Goal: Task Accomplishment & Management: Manage account settings

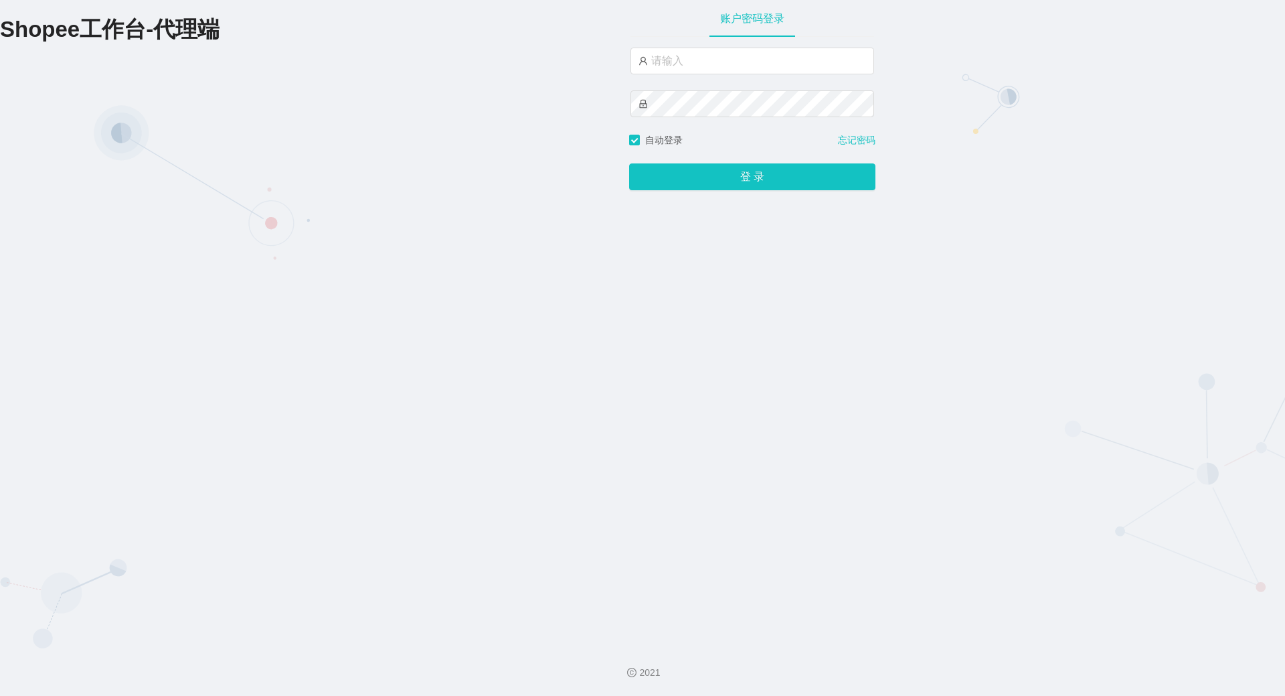
type input "yn06"
click at [629, 163] on button "登 录" at bounding box center [752, 176] width 246 height 27
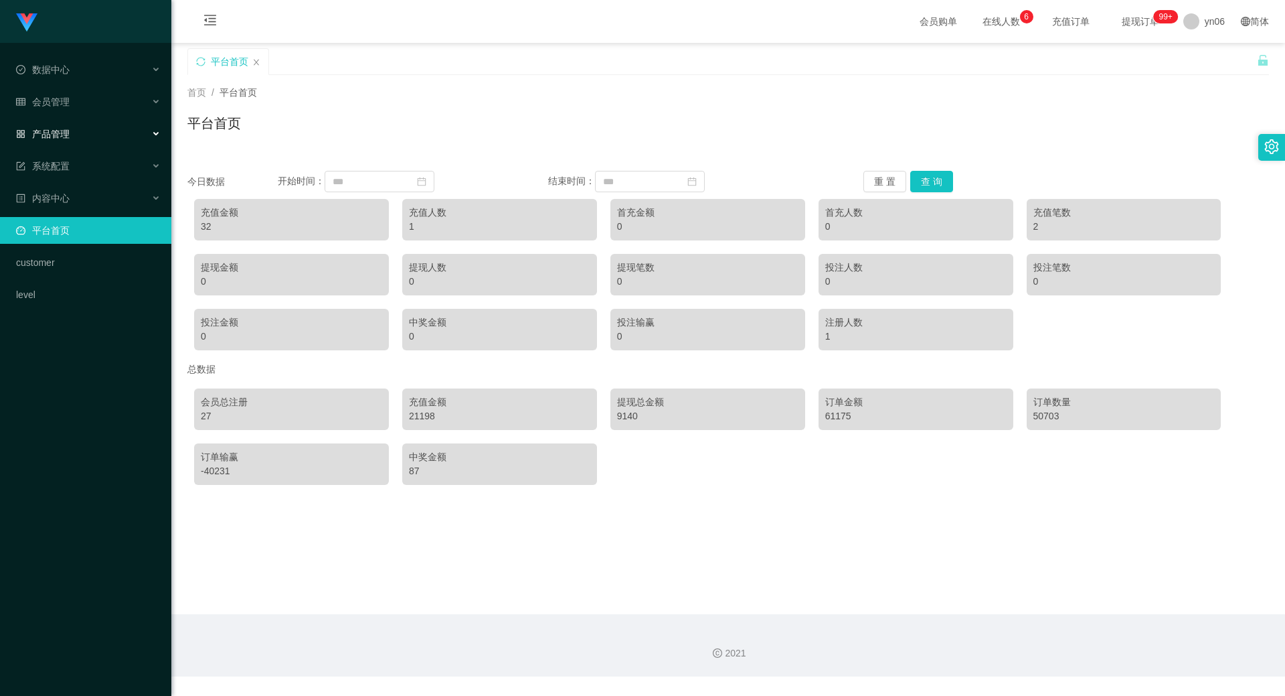
click at [66, 131] on span "产品管理" at bounding box center [43, 134] width 54 height 11
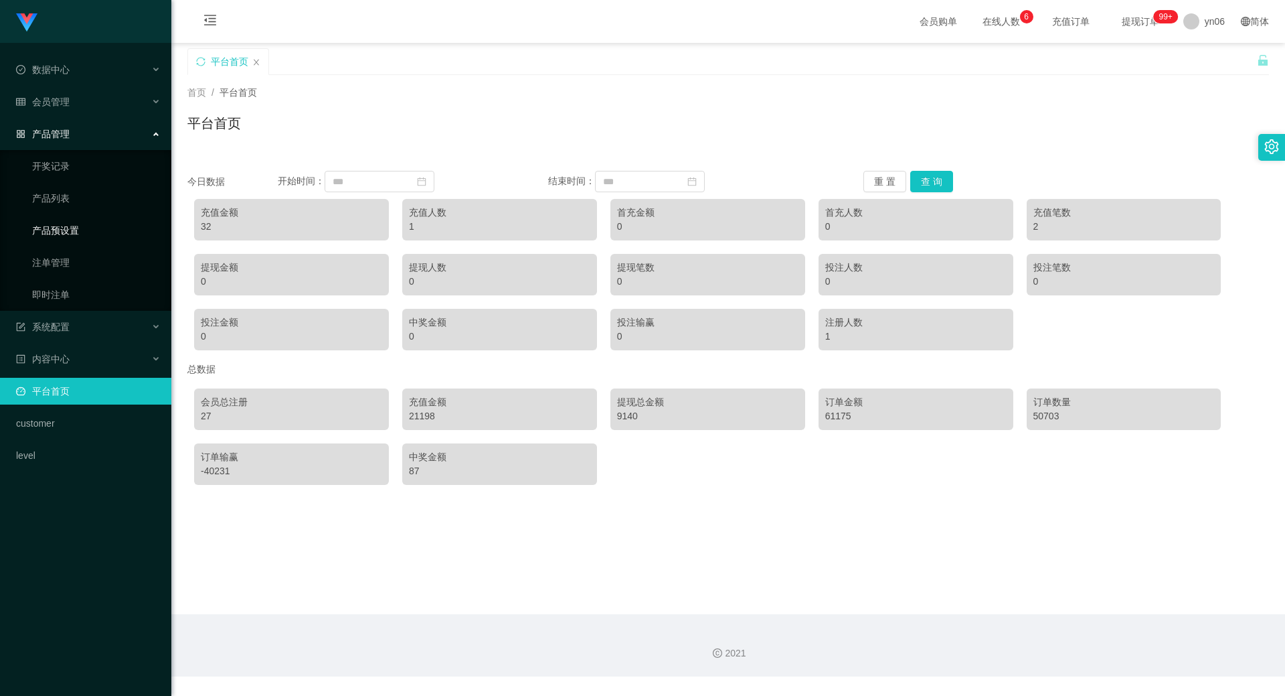
click at [74, 232] on link "产品预设置" at bounding box center [96, 230] width 129 height 27
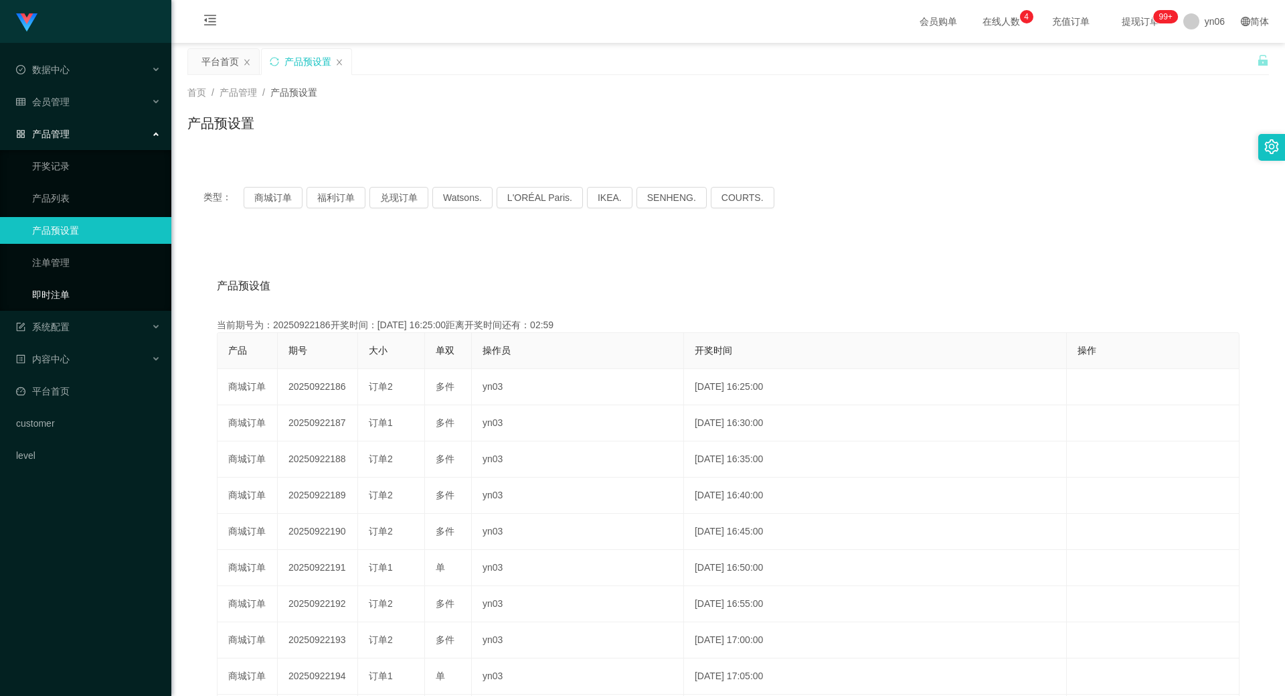
click at [84, 297] on link "即时注单" at bounding box center [96, 294] width 129 height 27
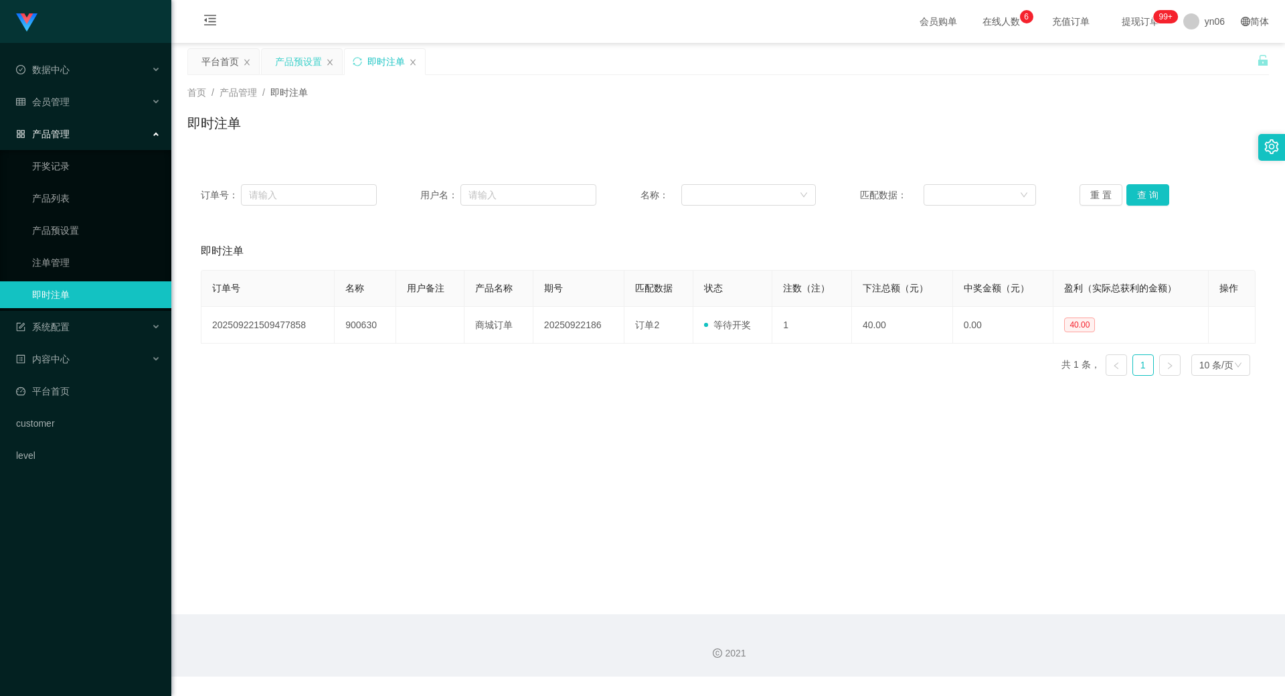
click at [289, 70] on div "产品预设置" at bounding box center [298, 61] width 47 height 25
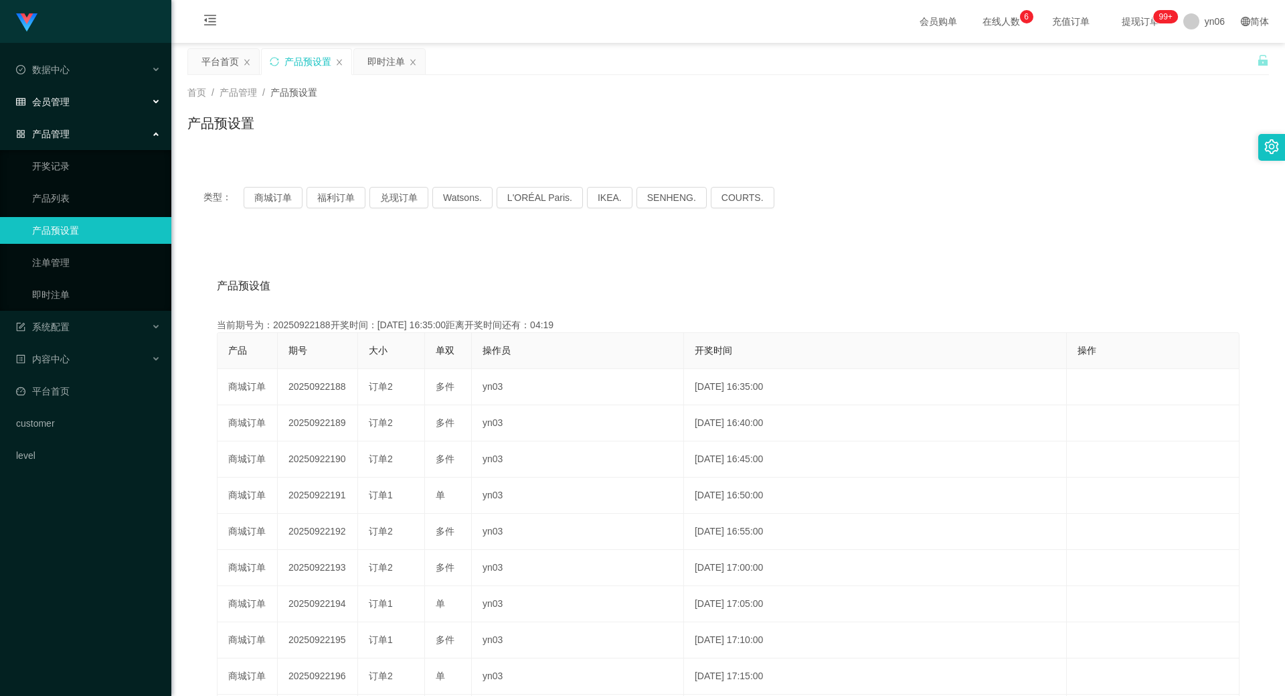
click at [97, 102] on div "会员管理" at bounding box center [85, 101] width 171 height 27
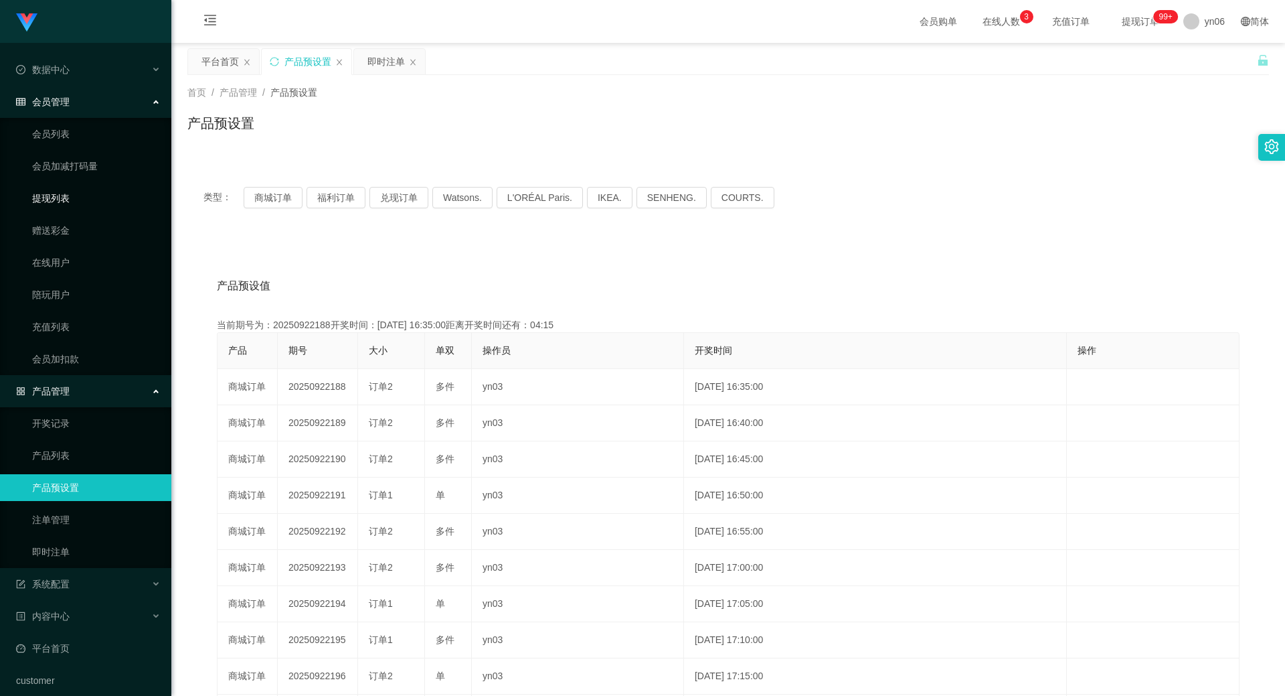
click at [87, 197] on link "提现列表" at bounding box center [96, 198] width 129 height 27
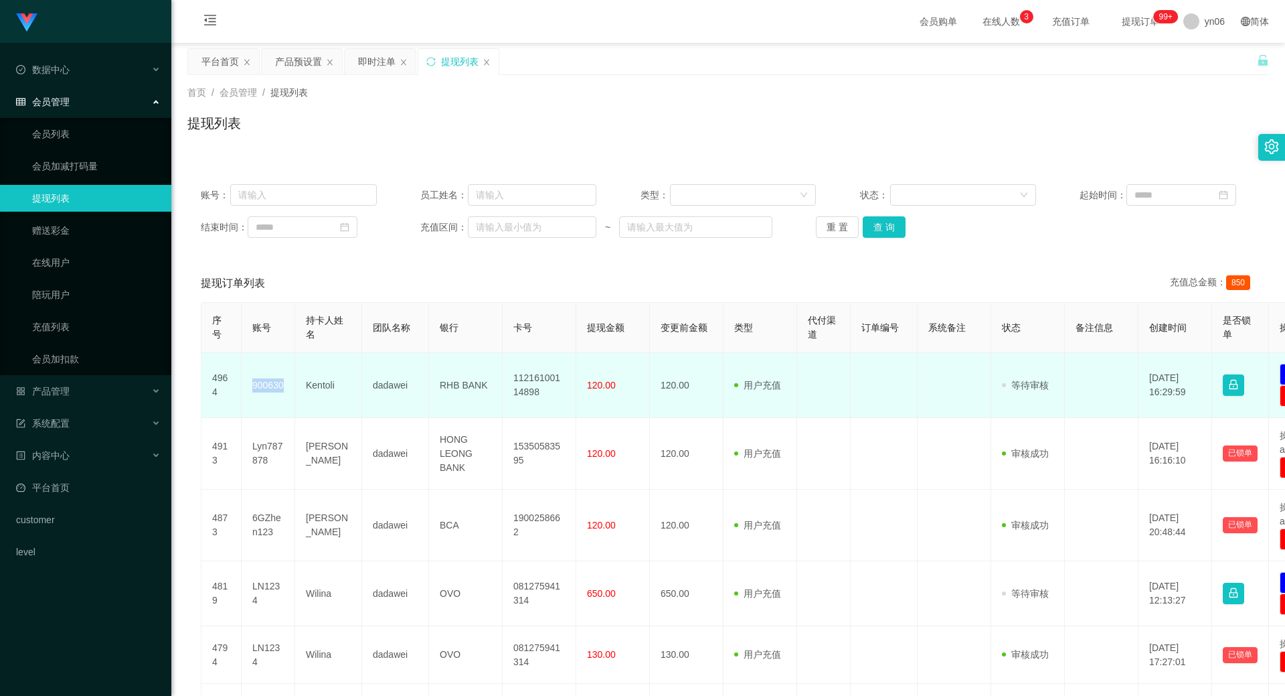
drag, startPoint x: 248, startPoint y: 385, endPoint x: 285, endPoint y: 391, distance: 36.6
click at [285, 391] on td "900630" at bounding box center [269, 385] width 54 height 65
copy td "900630"
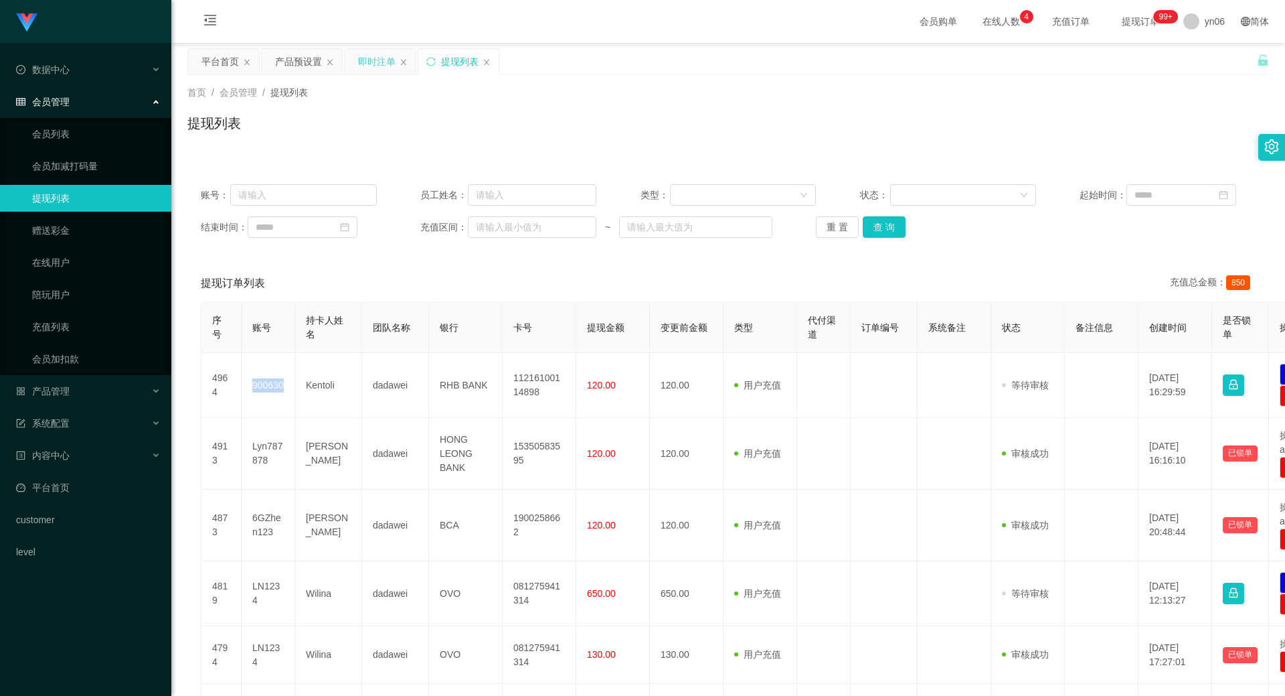
click at [364, 58] on div "即时注单" at bounding box center [376, 61] width 37 height 25
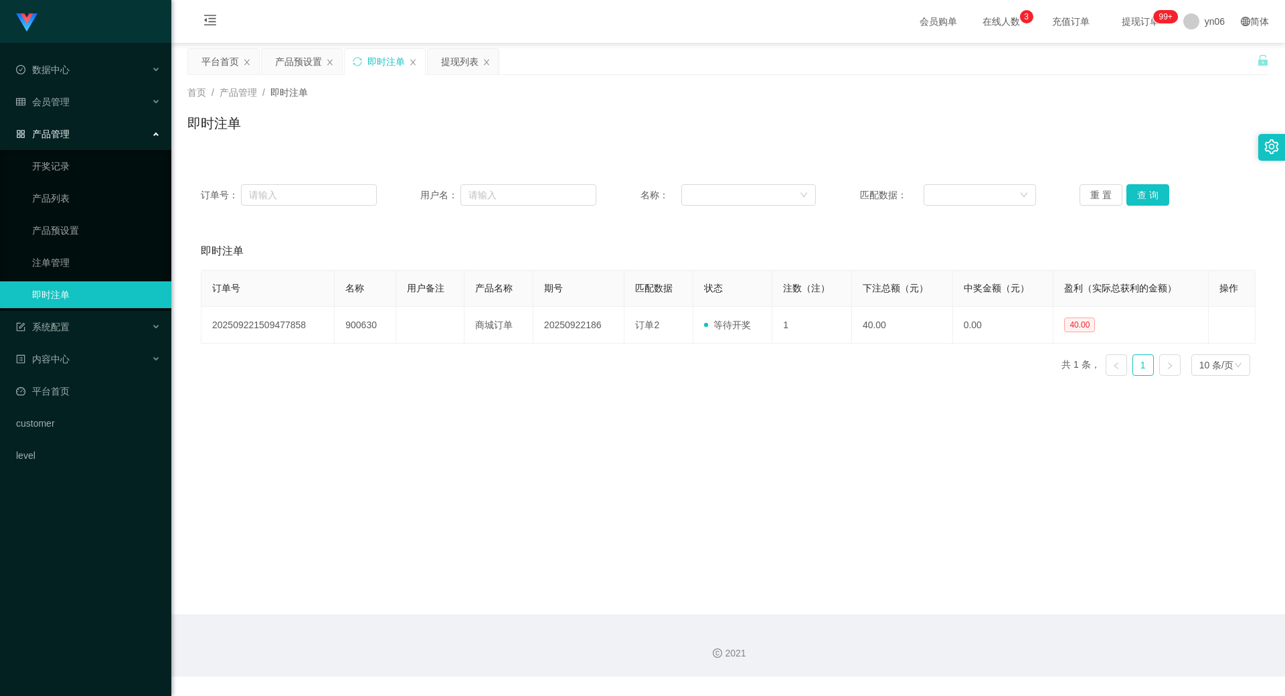
click at [370, 58] on div "即时注单" at bounding box center [386, 61] width 37 height 25
click at [66, 292] on link "即时注单" at bounding box center [96, 294] width 129 height 27
click at [68, 260] on link "注单管理" at bounding box center [96, 262] width 129 height 27
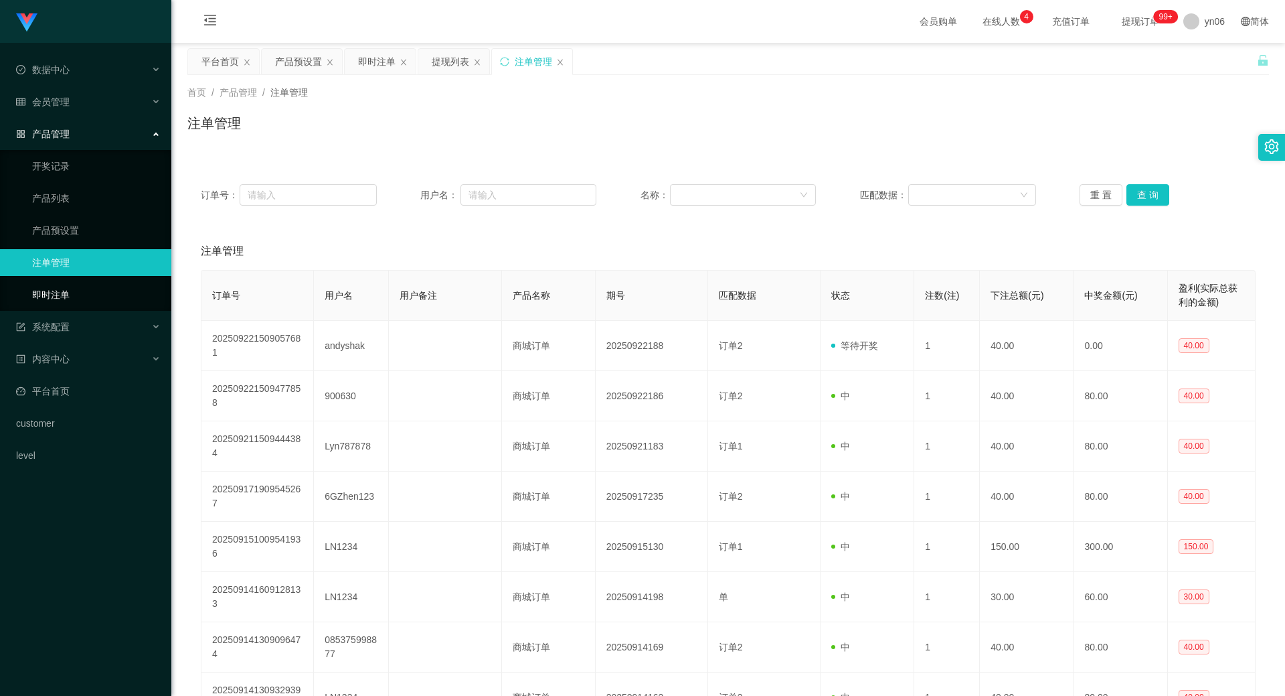
click at [66, 285] on link "即时注单" at bounding box center [96, 294] width 129 height 27
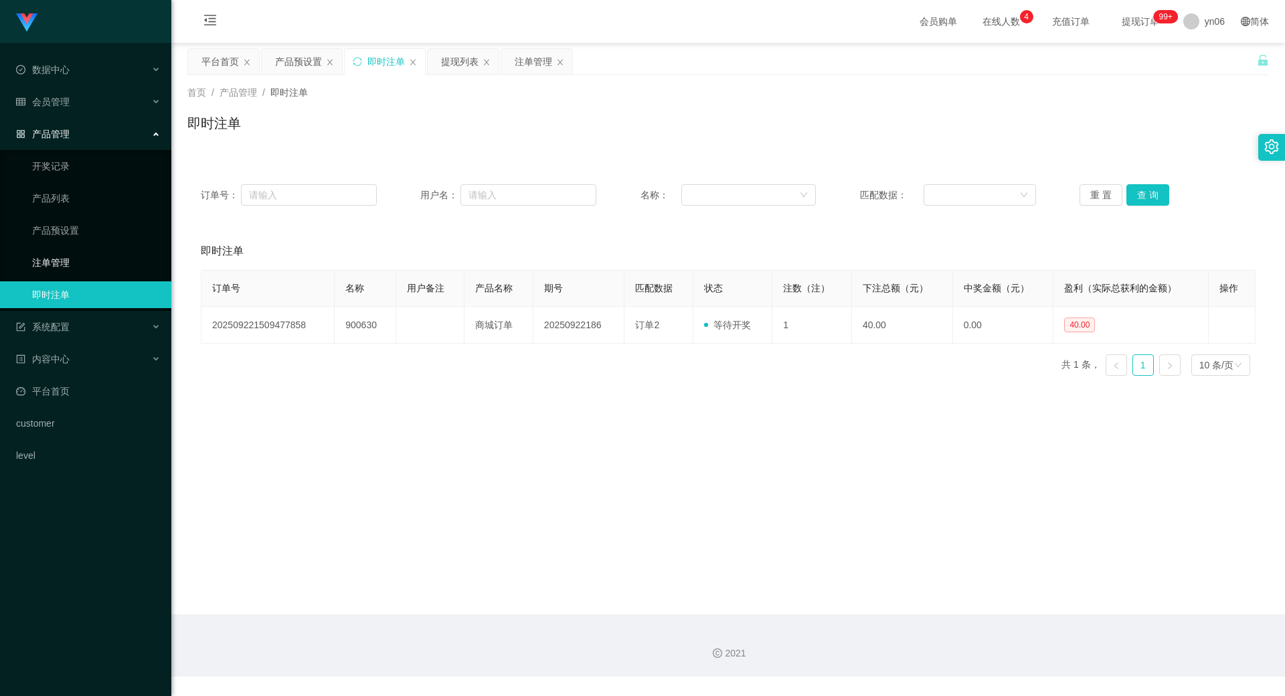
click at [76, 262] on link "注单管理" at bounding box center [96, 262] width 129 height 27
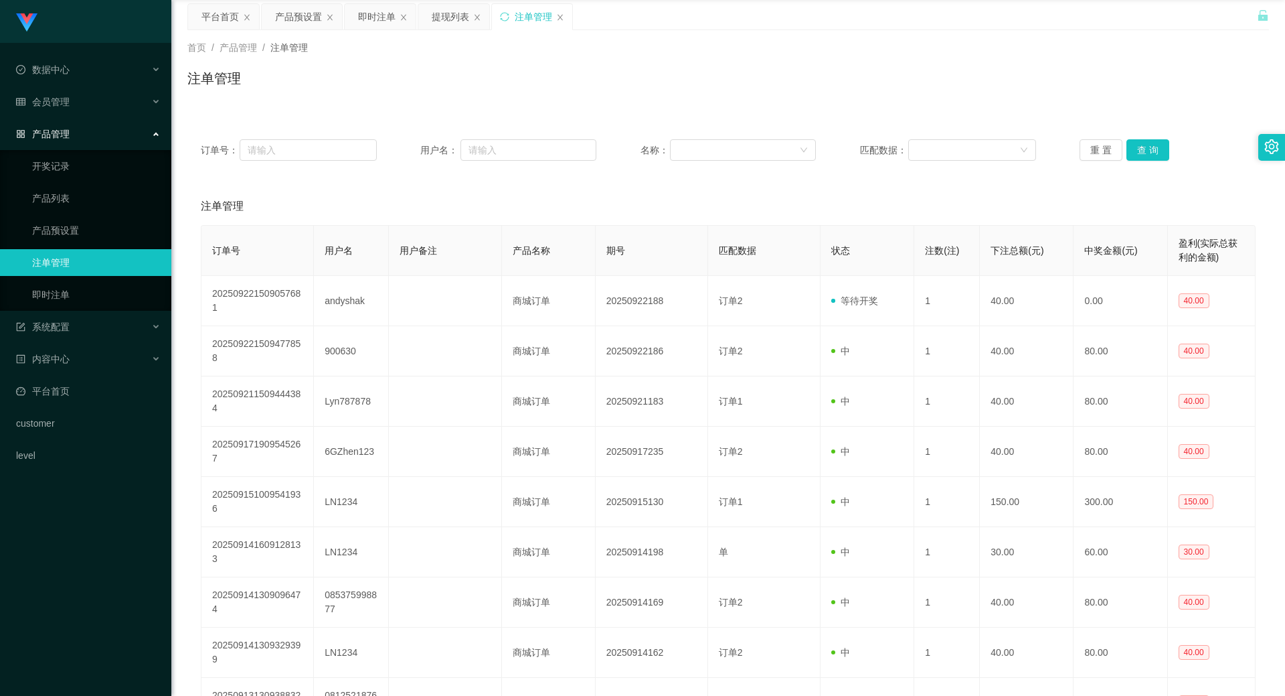
scroll to position [67, 0]
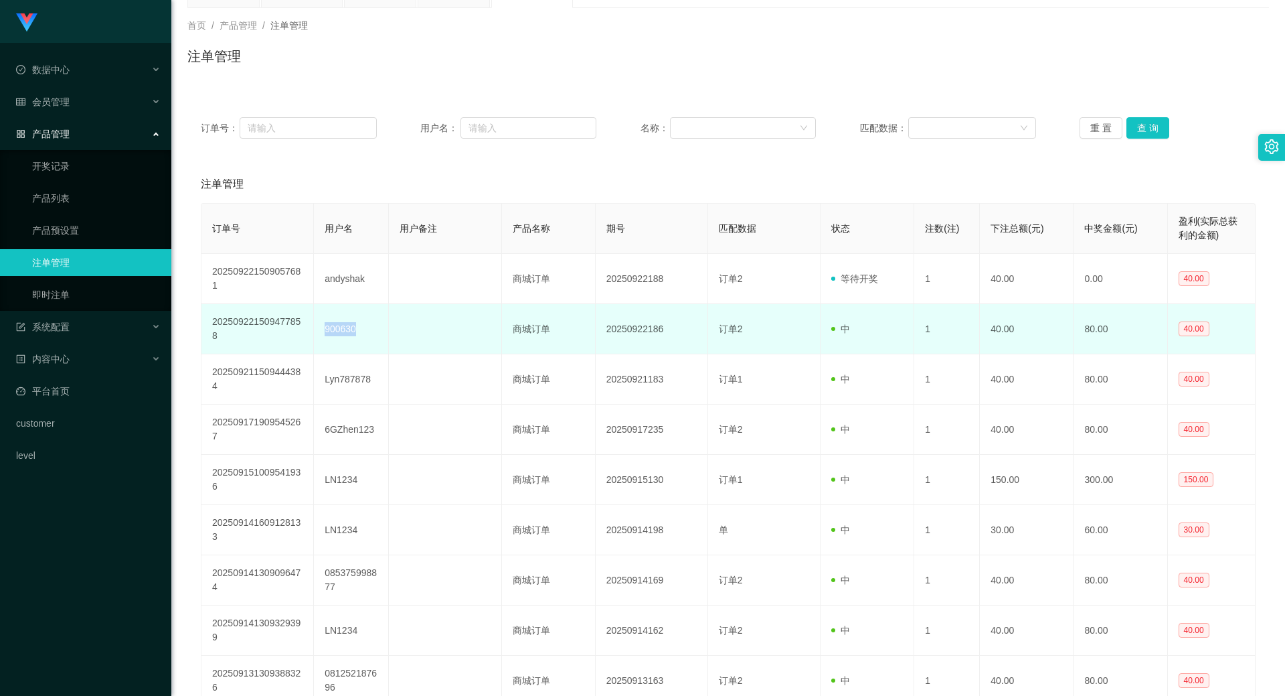
drag, startPoint x: 324, startPoint y: 325, endPoint x: 372, endPoint y: 329, distance: 48.3
click at [372, 329] on td "900630" at bounding box center [351, 329] width 75 height 50
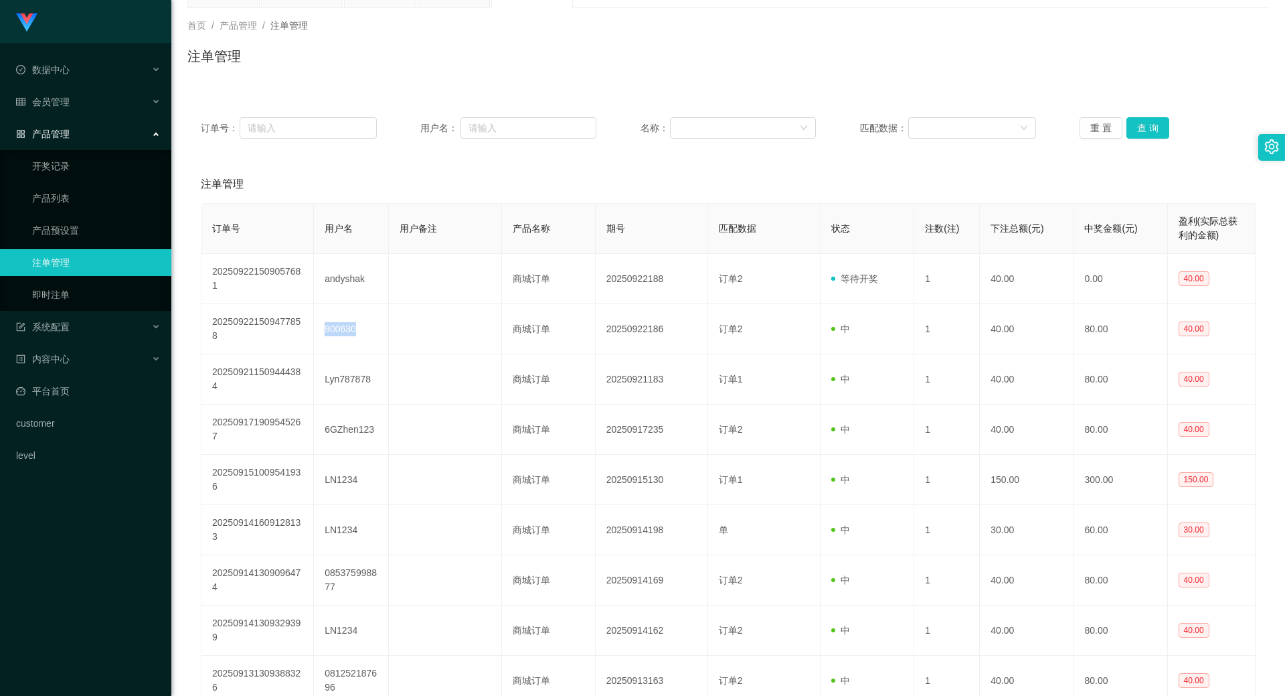
copy td "900630"
click at [746, 118] on div at bounding box center [739, 128] width 122 height 20
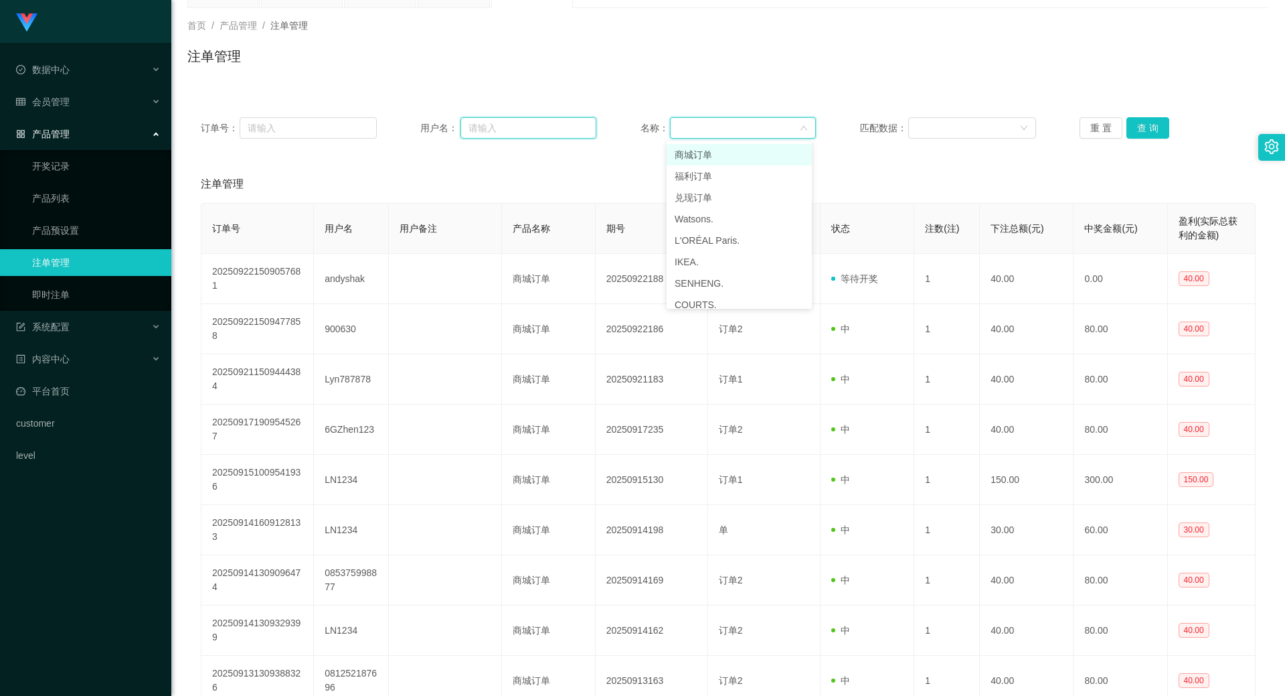
click at [496, 118] on input "text" at bounding box center [529, 127] width 136 height 21
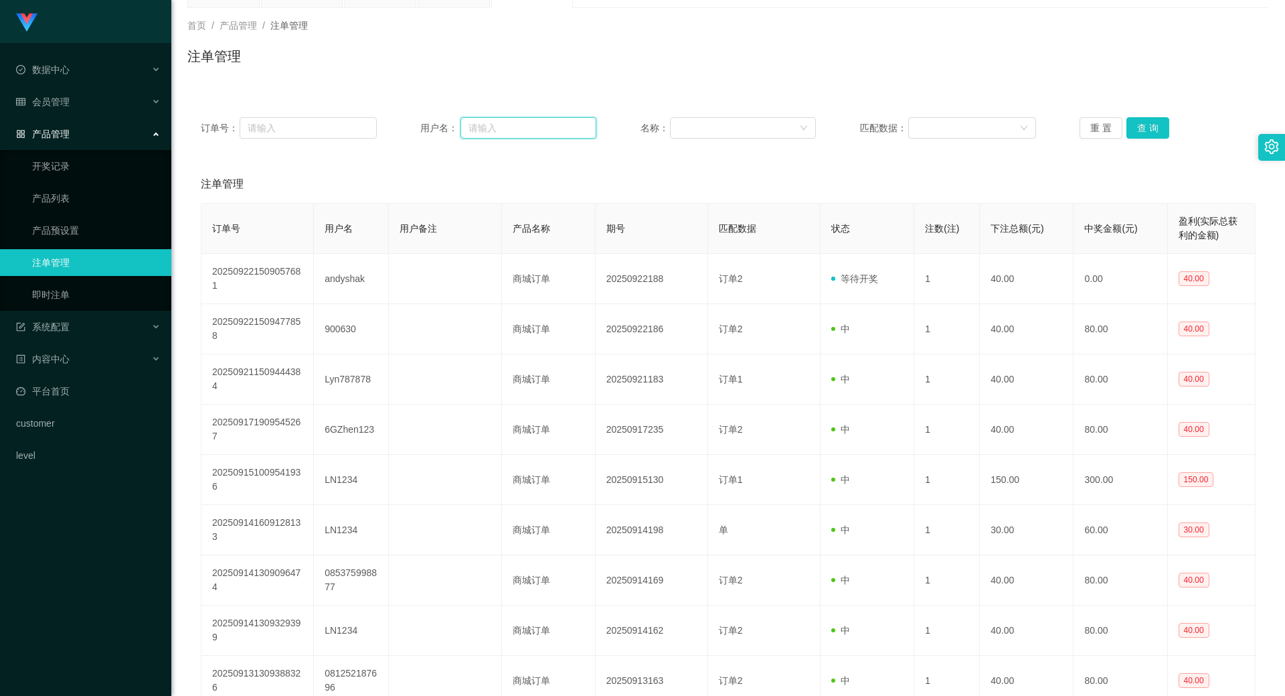
paste input "900630"
type input "900630"
click at [1153, 131] on button "查 询" at bounding box center [1148, 127] width 43 height 21
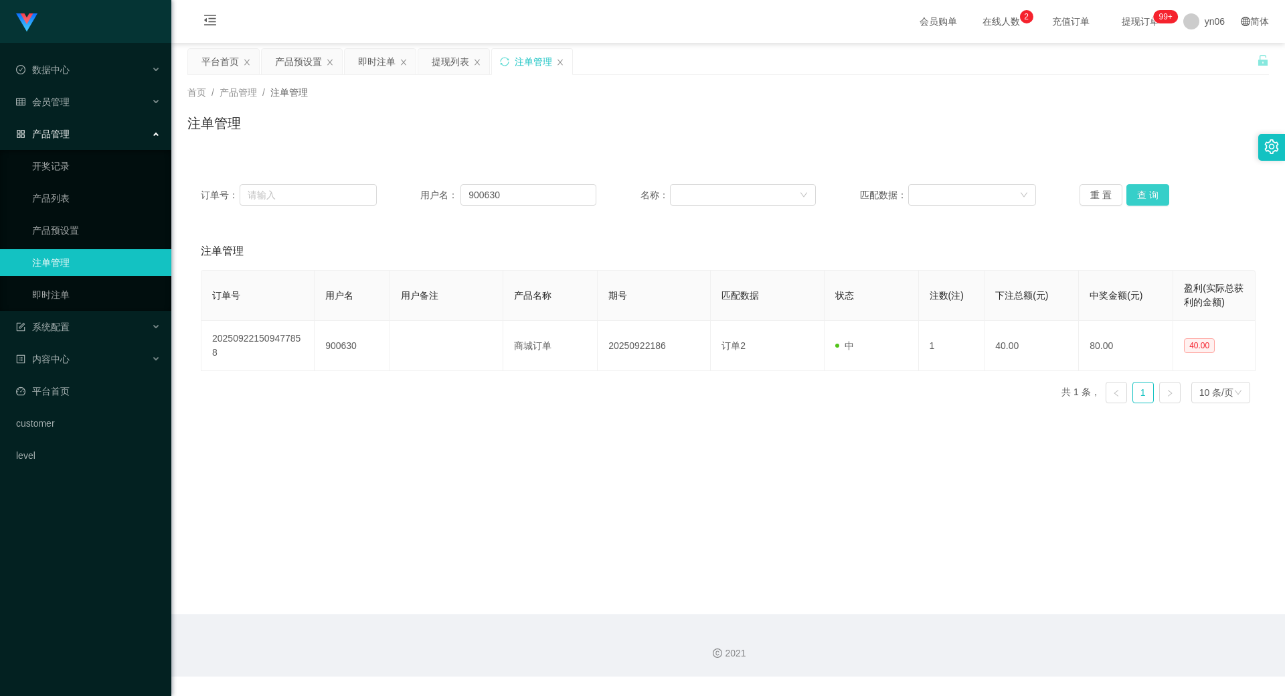
scroll to position [0, 0]
click at [70, 94] on div "会员管理" at bounding box center [85, 101] width 171 height 27
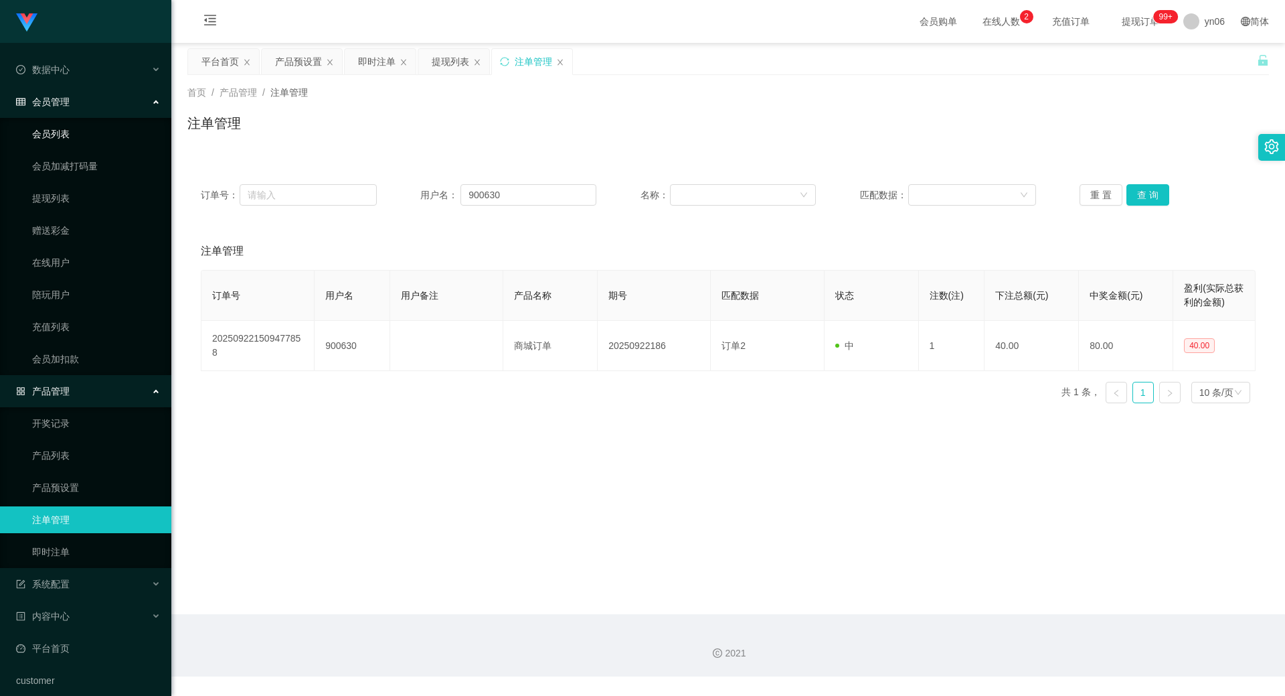
click at [62, 132] on link "会员列表" at bounding box center [96, 134] width 129 height 27
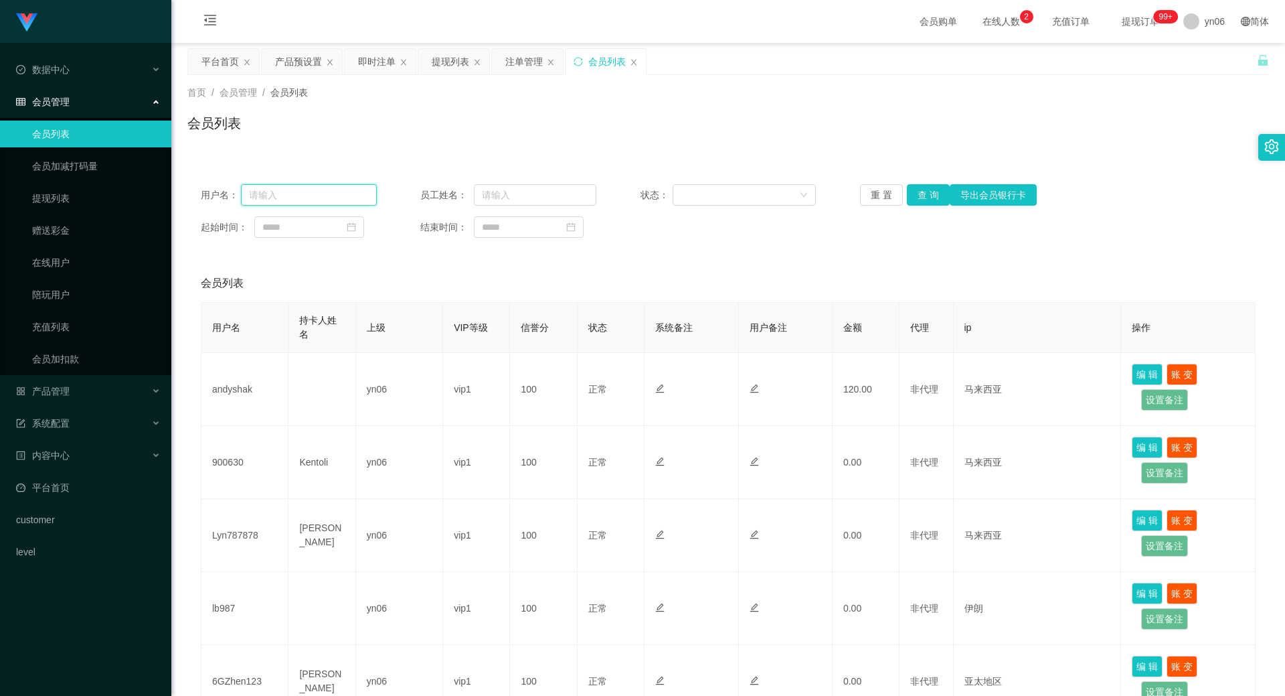
click at [327, 189] on input "text" at bounding box center [309, 194] width 136 height 21
paste input "900630"
type input "900630"
click at [922, 191] on button "查 询" at bounding box center [928, 194] width 43 height 21
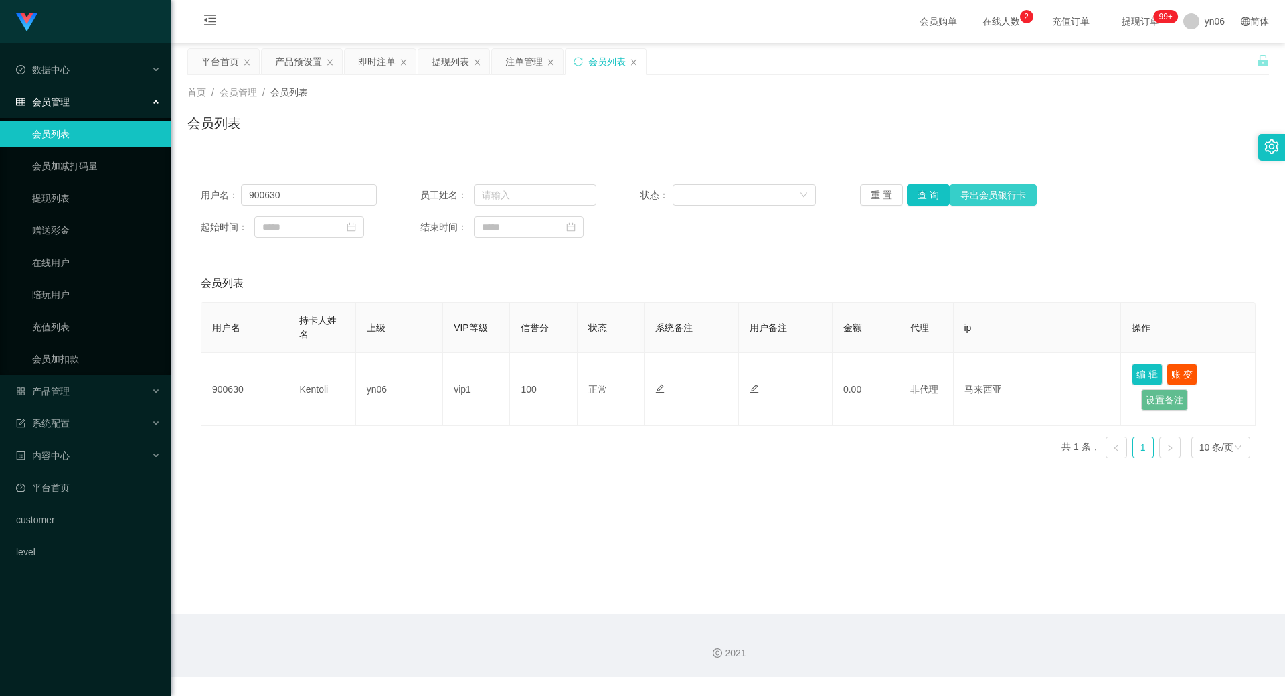
click at [988, 198] on button "导出会员银行卡" at bounding box center [993, 194] width 87 height 21
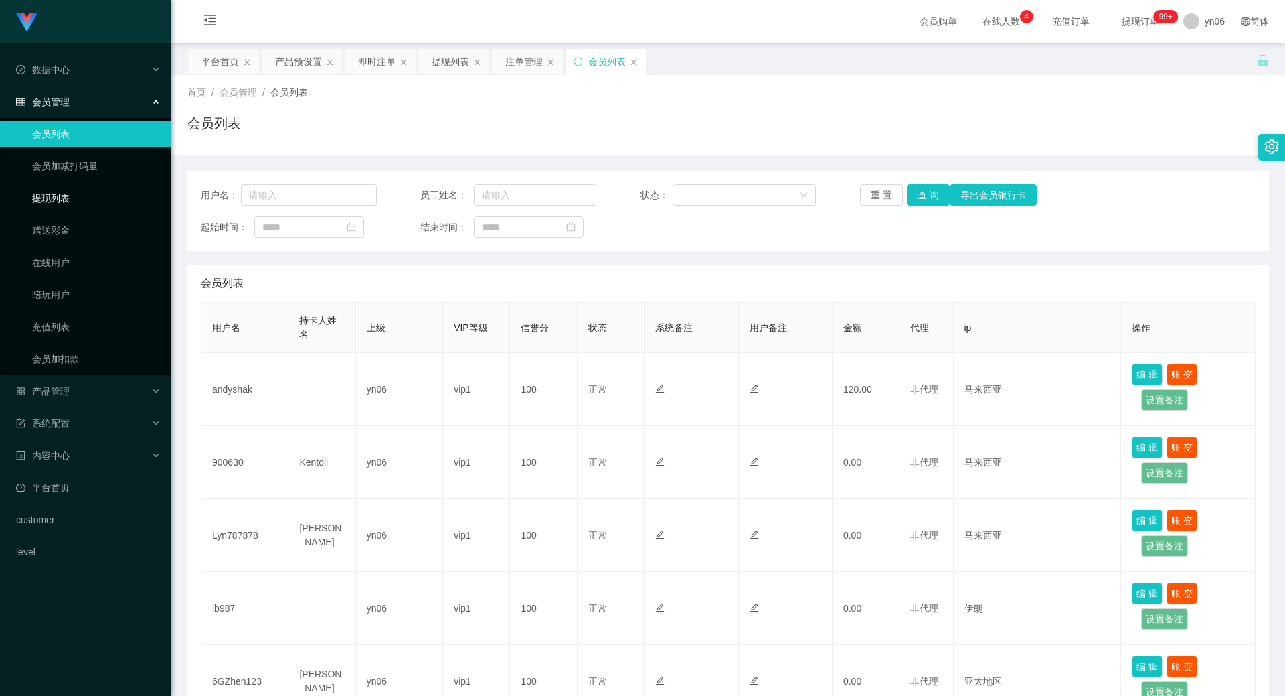
click at [81, 200] on link "提现列表" at bounding box center [96, 198] width 129 height 27
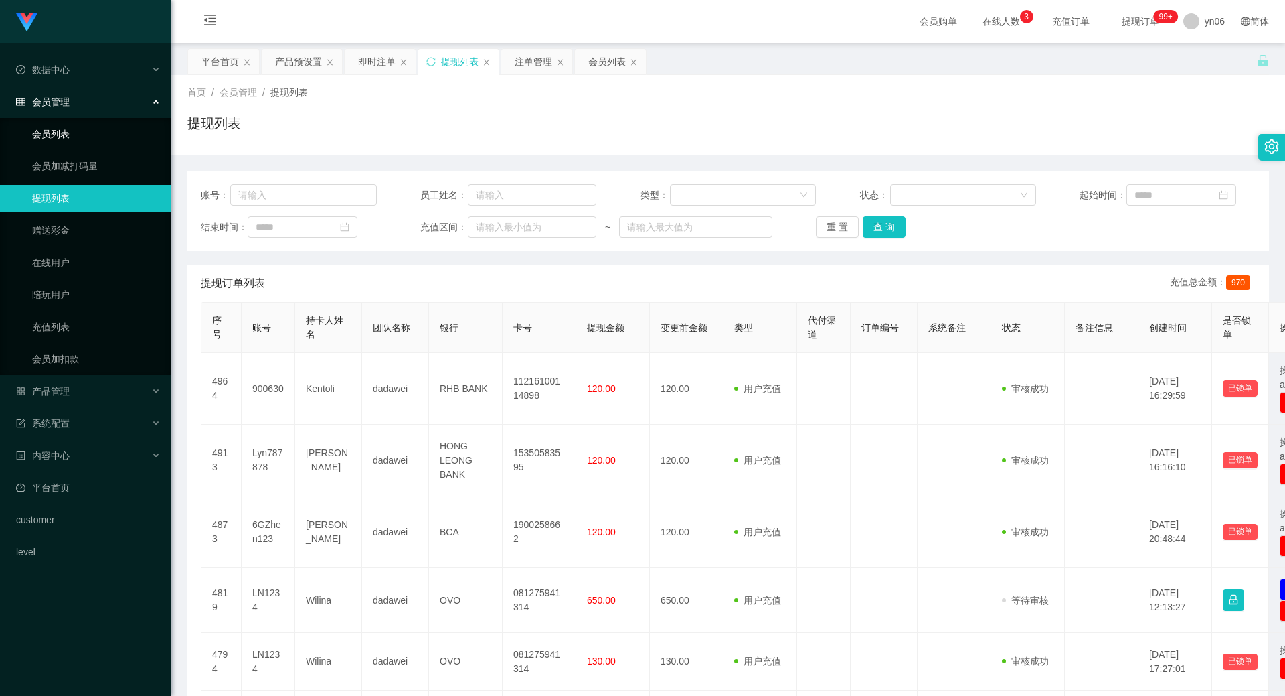
click at [59, 130] on link "会员列表" at bounding box center [96, 134] width 129 height 27
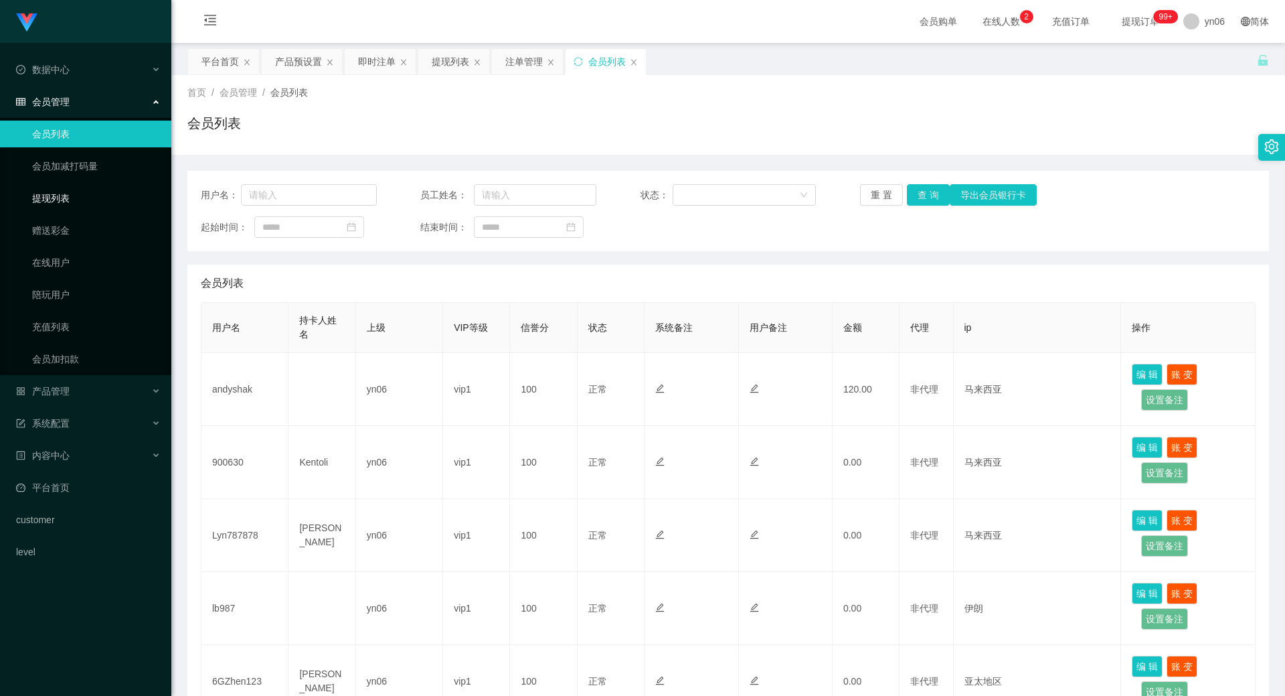
click at [52, 197] on link "提现列表" at bounding box center [96, 198] width 129 height 27
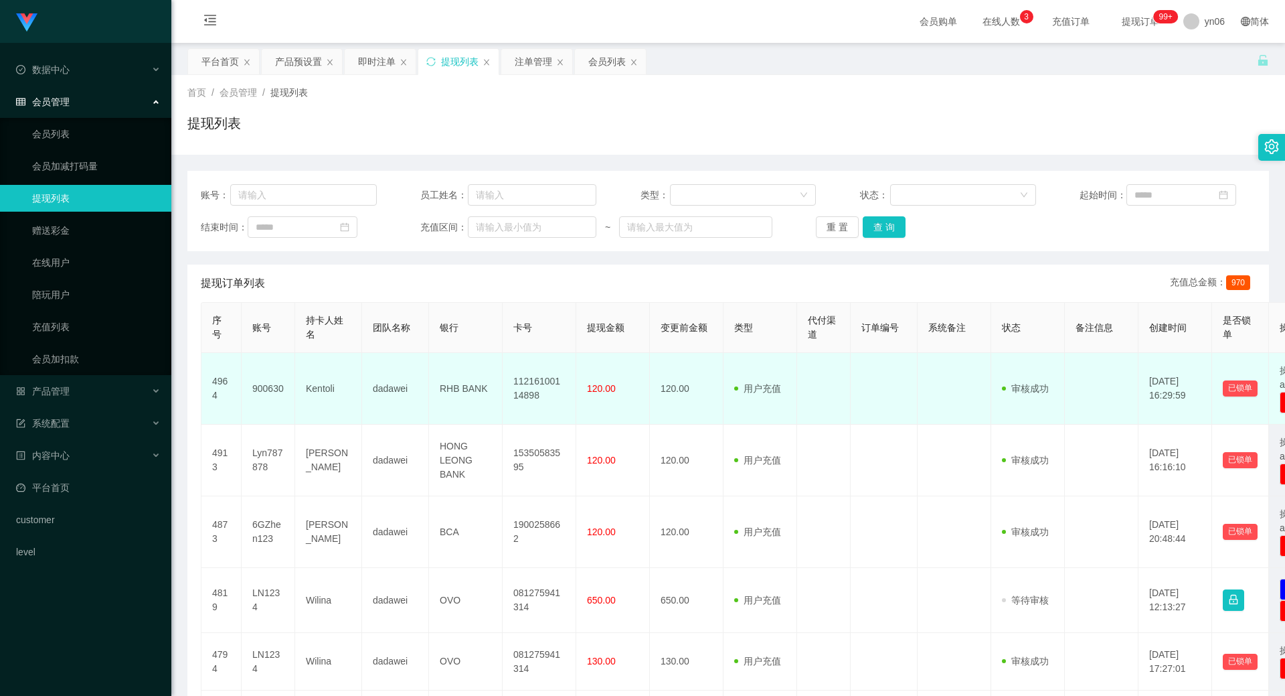
click at [274, 388] on td "900630" at bounding box center [269, 389] width 54 height 72
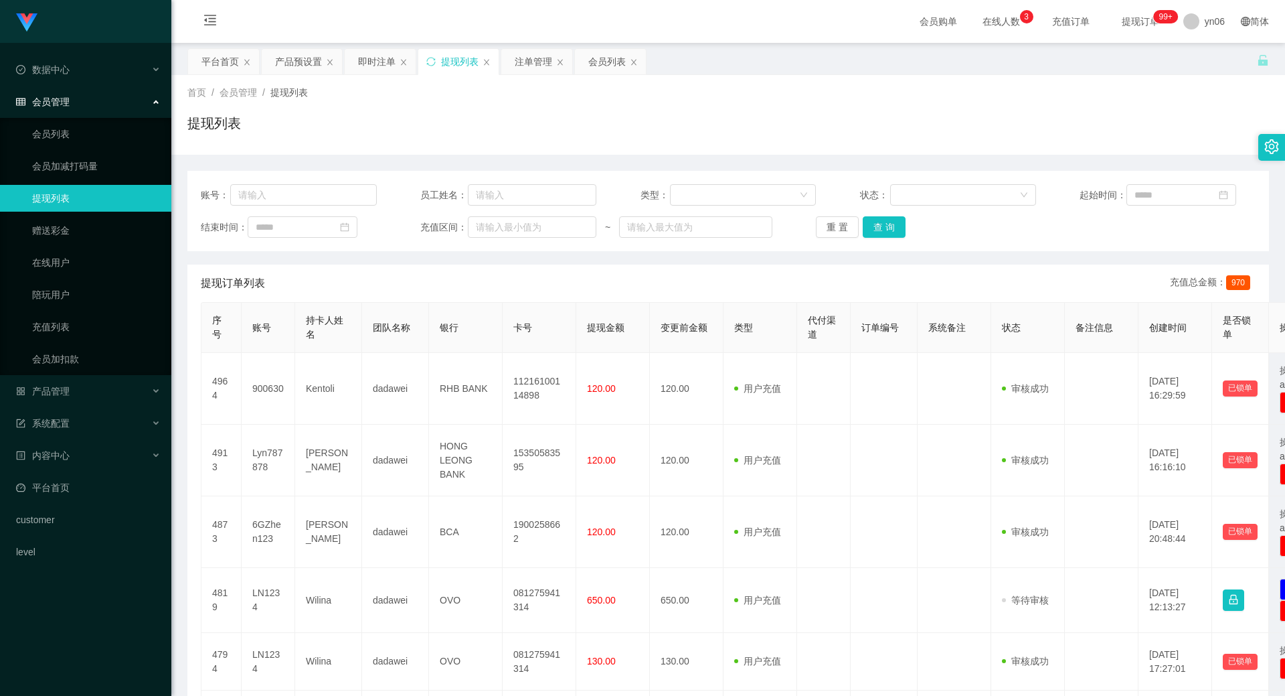
click at [72, 191] on link "提现列表" at bounding box center [96, 198] width 129 height 27
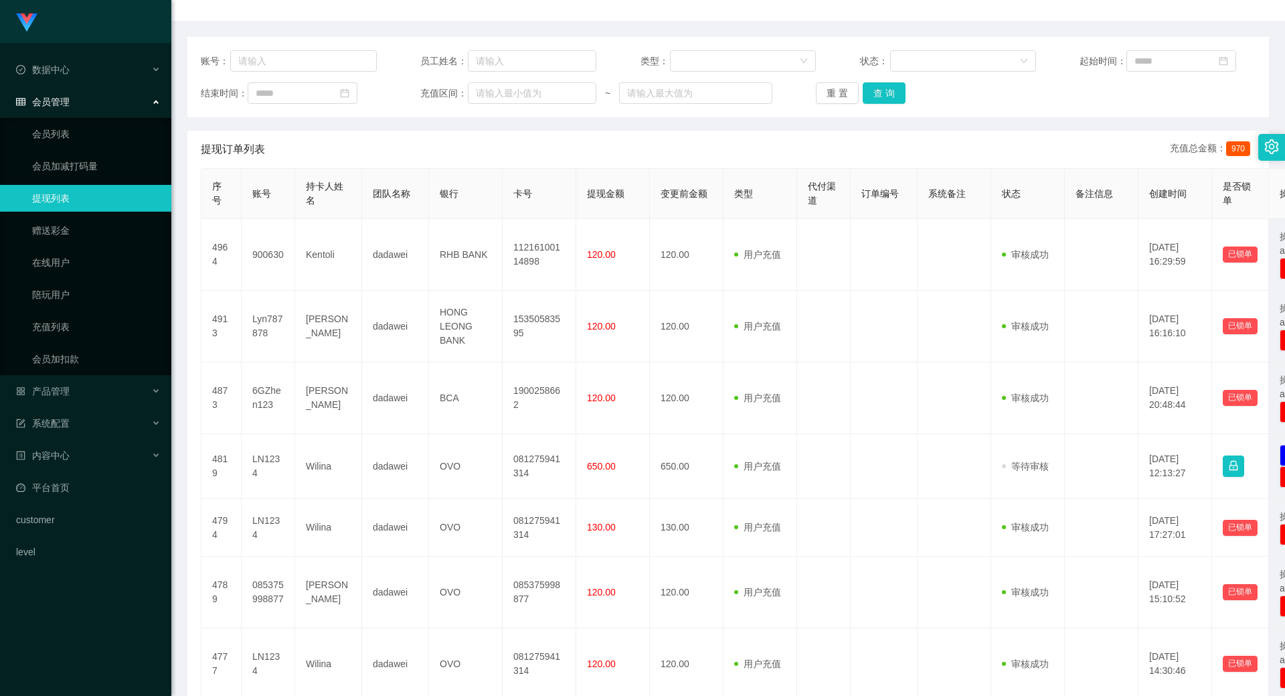
scroll to position [201, 0]
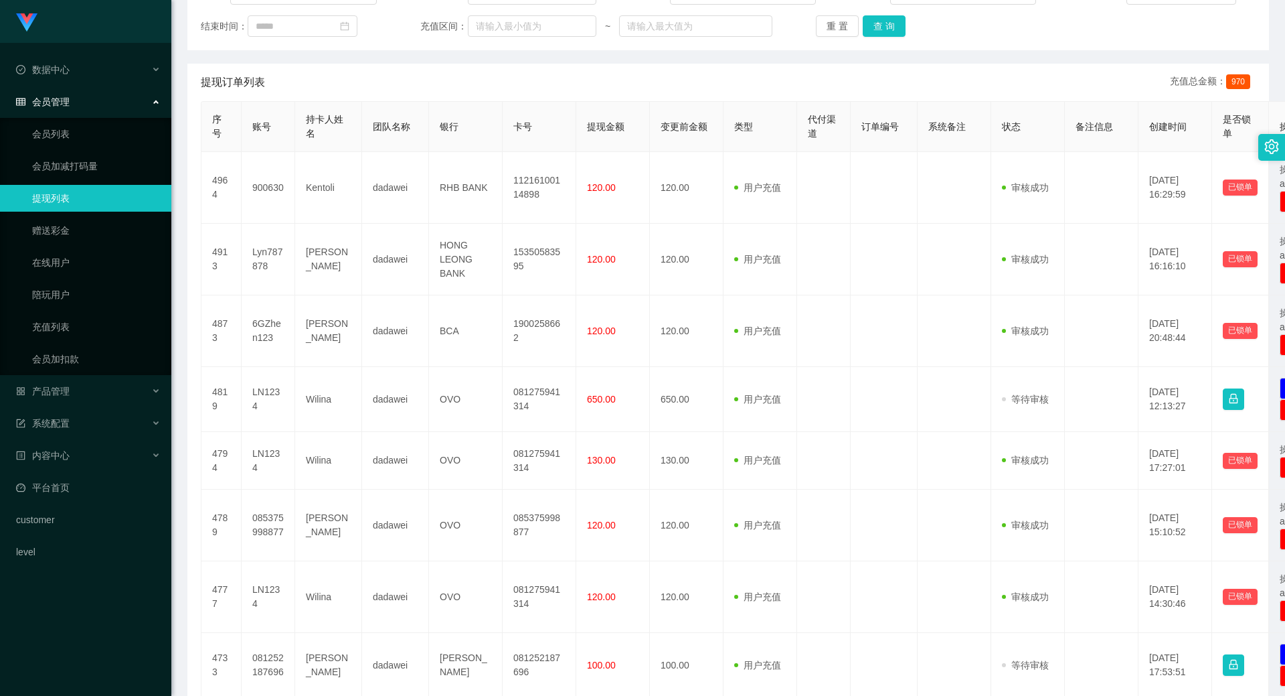
click at [51, 196] on link "提现列表" at bounding box center [96, 198] width 129 height 27
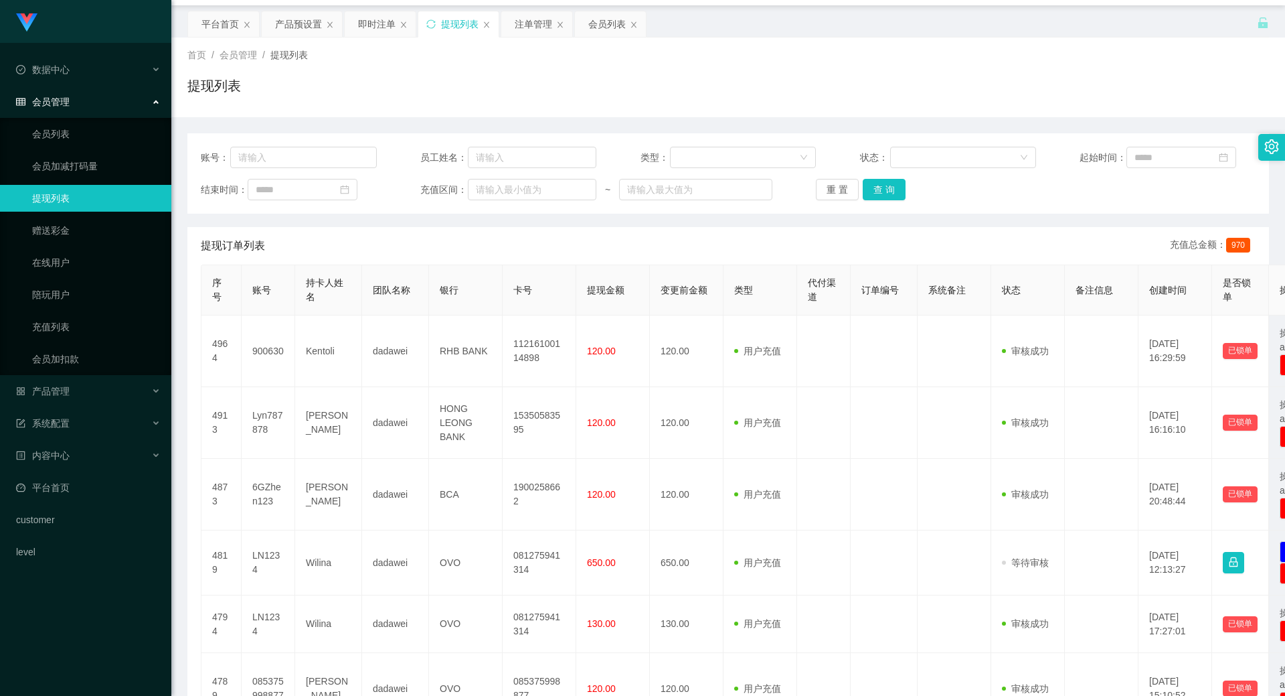
scroll to position [0, 0]
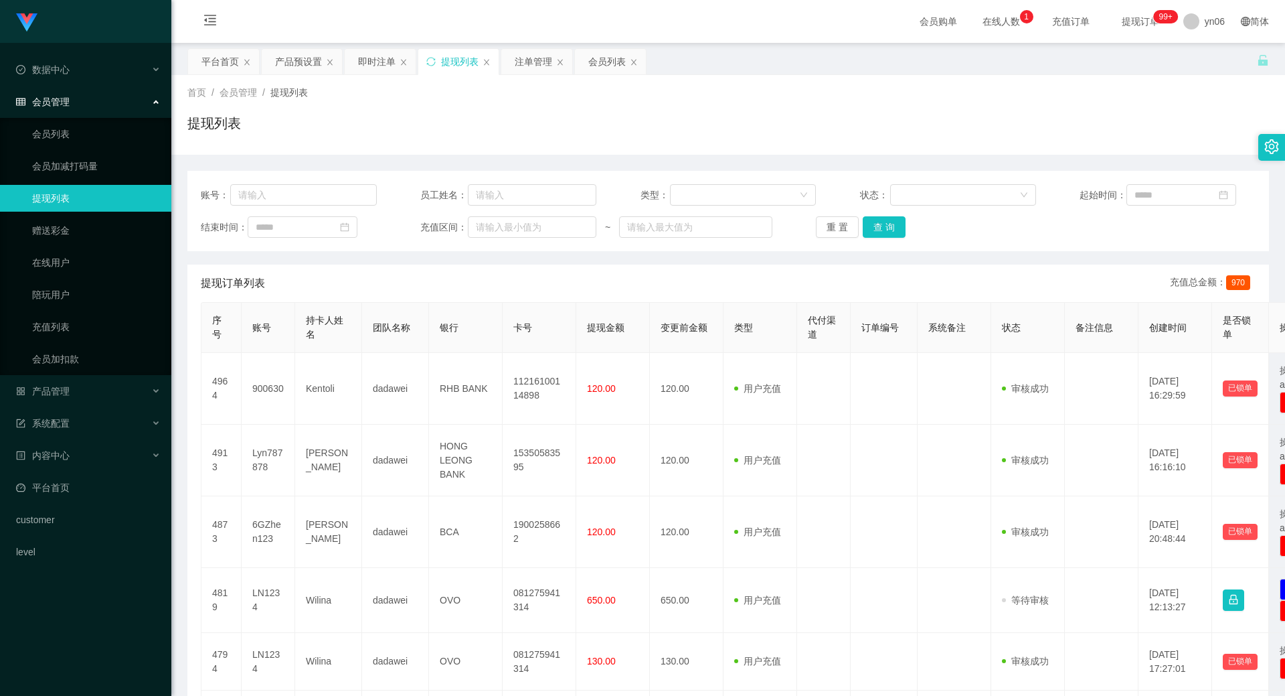
click at [1121, 24] on span "提现订单 99+" at bounding box center [1140, 21] width 51 height 9
click at [1117, 19] on span "提现订单 99+" at bounding box center [1140, 21] width 51 height 9
click at [84, 326] on link "充值列表" at bounding box center [96, 326] width 129 height 27
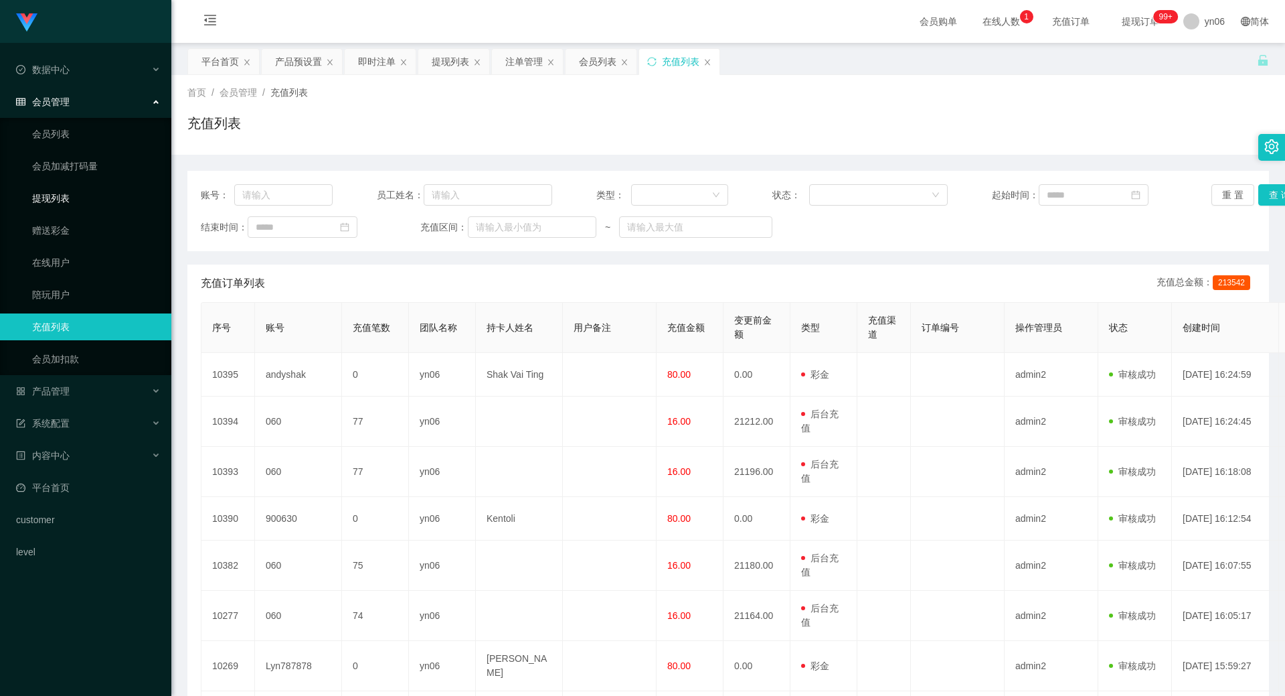
click at [64, 200] on link "提现列表" at bounding box center [96, 198] width 129 height 27
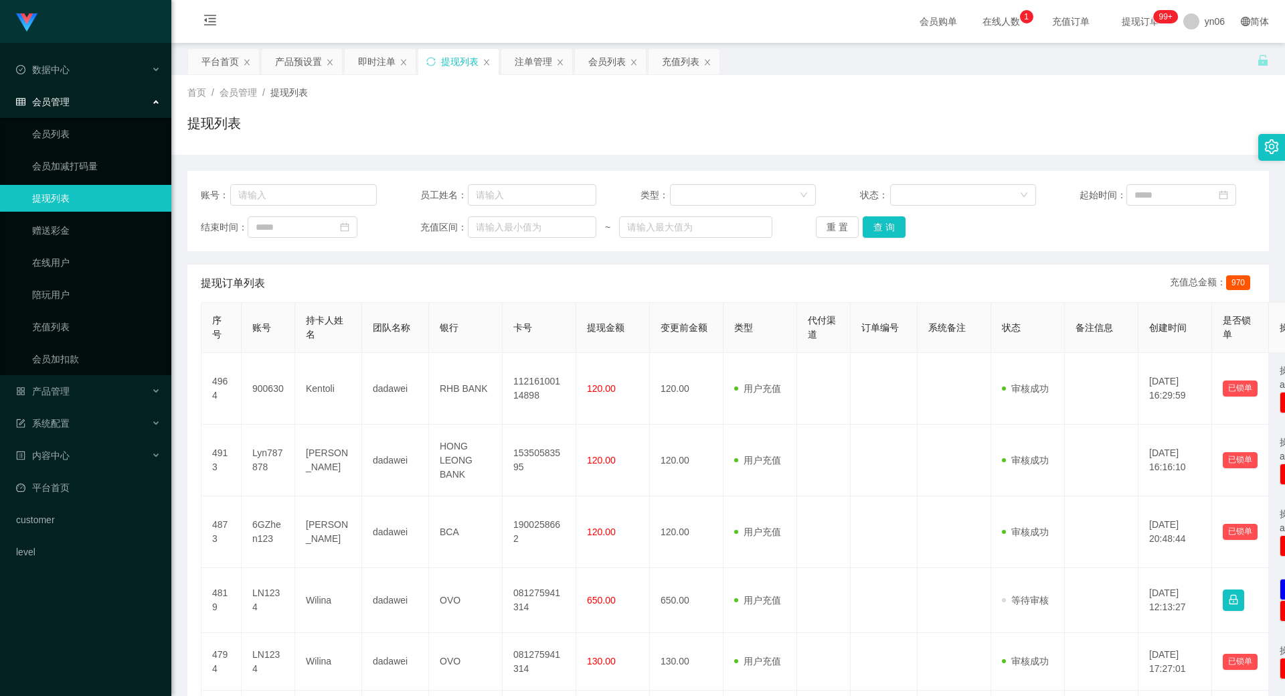
click at [64, 200] on link "提现列表" at bounding box center [96, 198] width 129 height 27
click at [80, 125] on link "会员列表" at bounding box center [96, 134] width 129 height 27
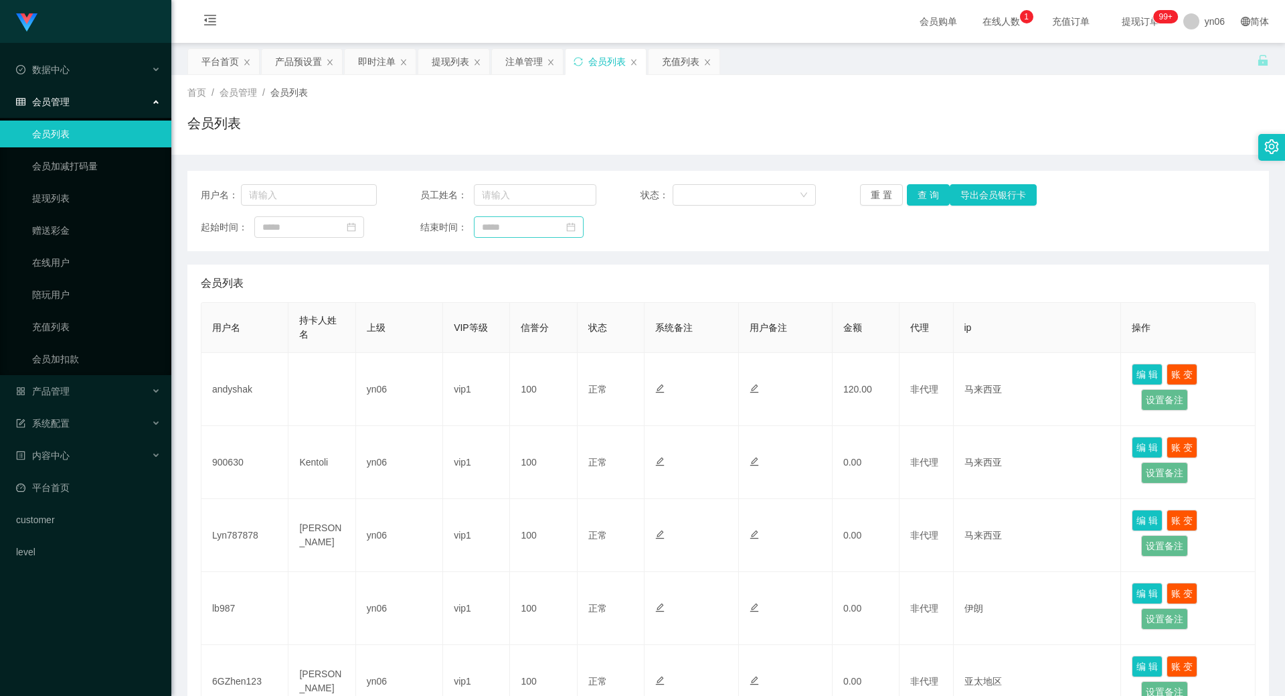
click at [576, 230] on icon "图标: calendar" at bounding box center [570, 226] width 9 height 9
click at [485, 362] on div "22" at bounding box center [493, 360] width 16 height 16
type input "**********"
click at [925, 192] on button "查 询" at bounding box center [928, 194] width 43 height 21
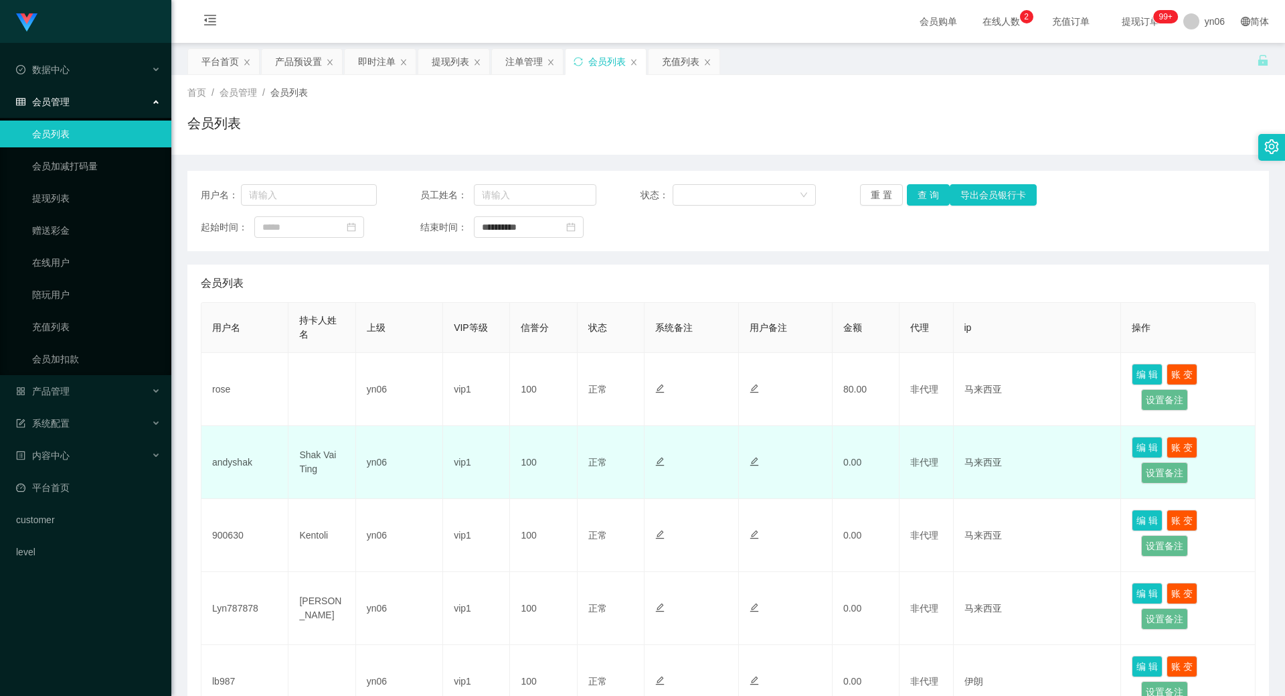
click at [236, 461] on td "andyshak" at bounding box center [245, 462] width 87 height 73
copy td "andyshak"
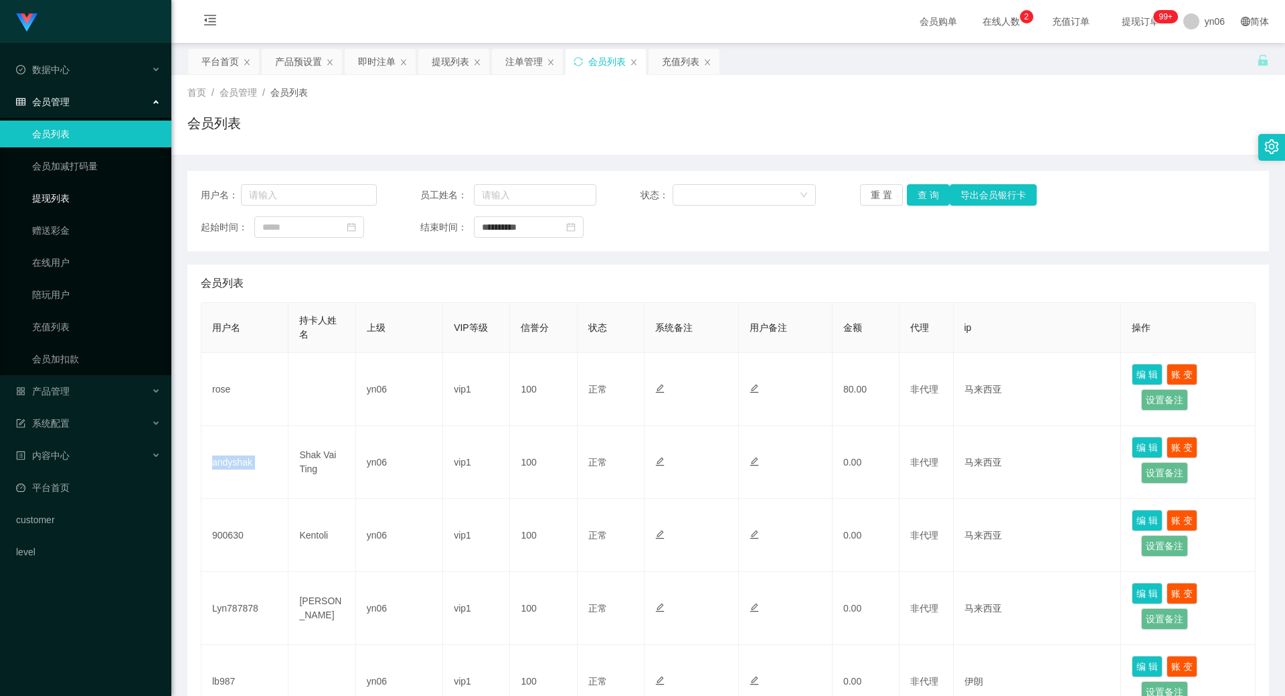
click at [86, 194] on link "提现列表" at bounding box center [96, 198] width 129 height 27
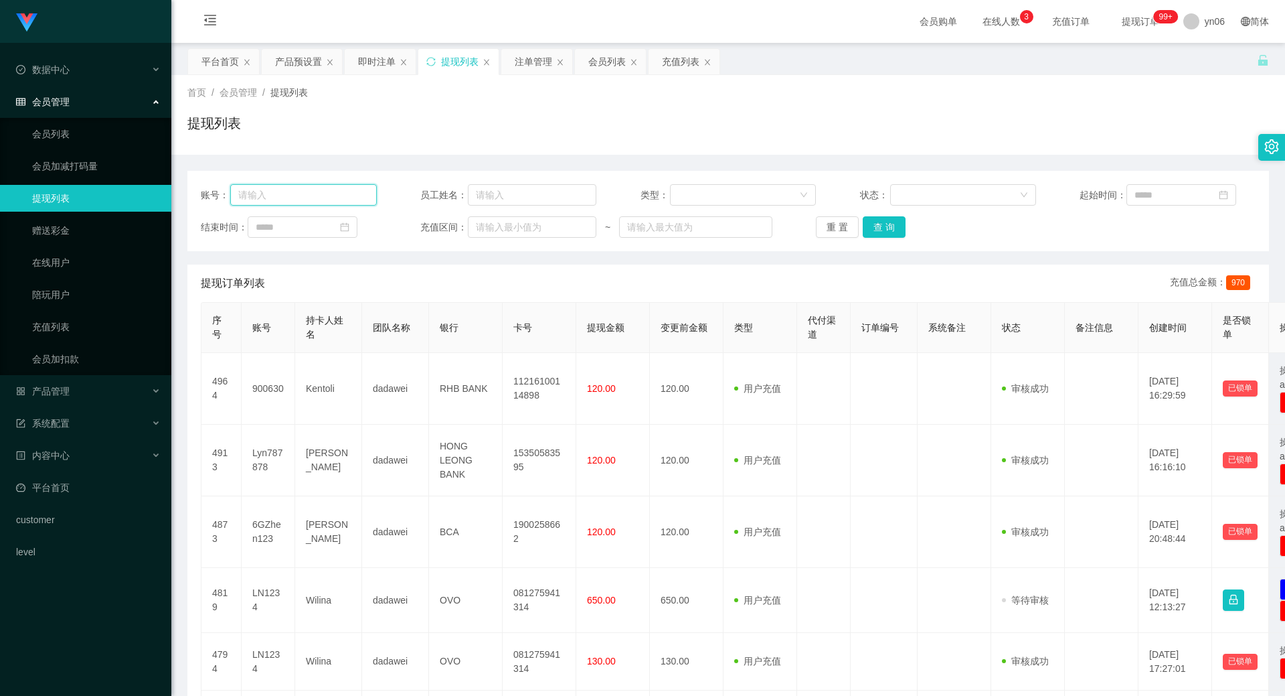
click at [322, 191] on input "text" at bounding box center [303, 194] width 147 height 21
paste input "andyshak"
type input "andyshak"
click at [872, 224] on button "查 询" at bounding box center [884, 226] width 43 height 21
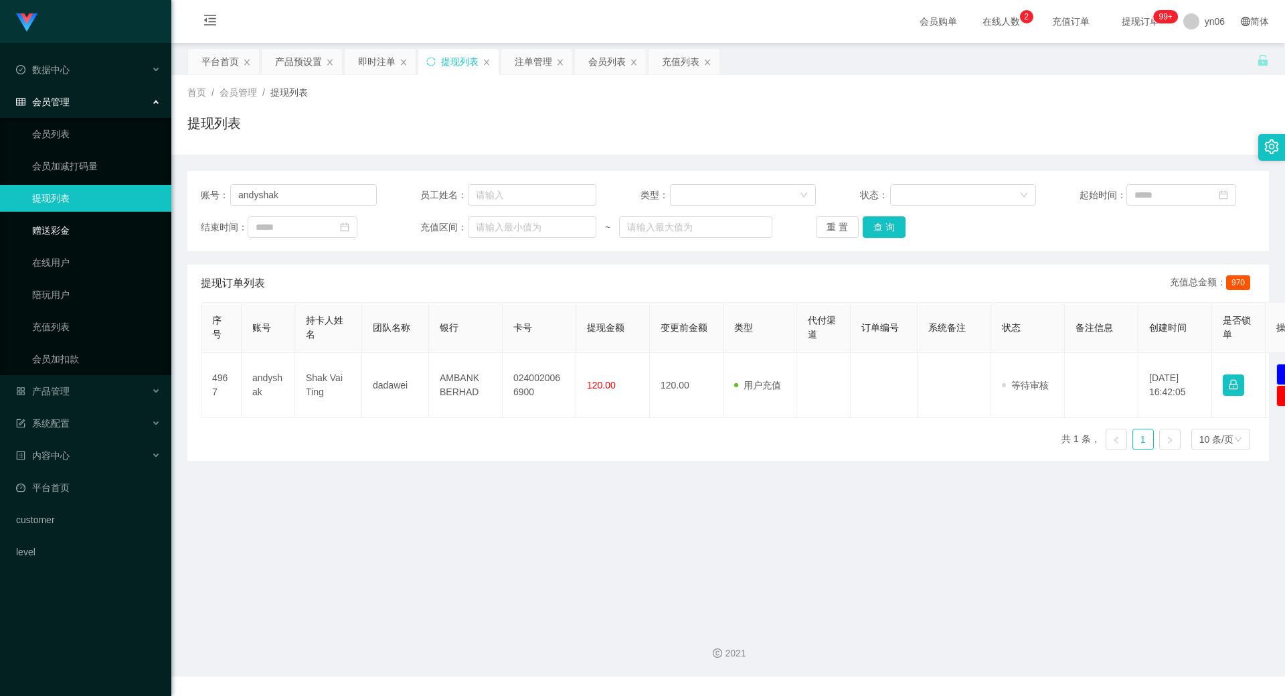
click at [93, 218] on link "赠送彩金" at bounding box center [96, 230] width 129 height 27
